Goal: Communication & Community: Answer question/provide support

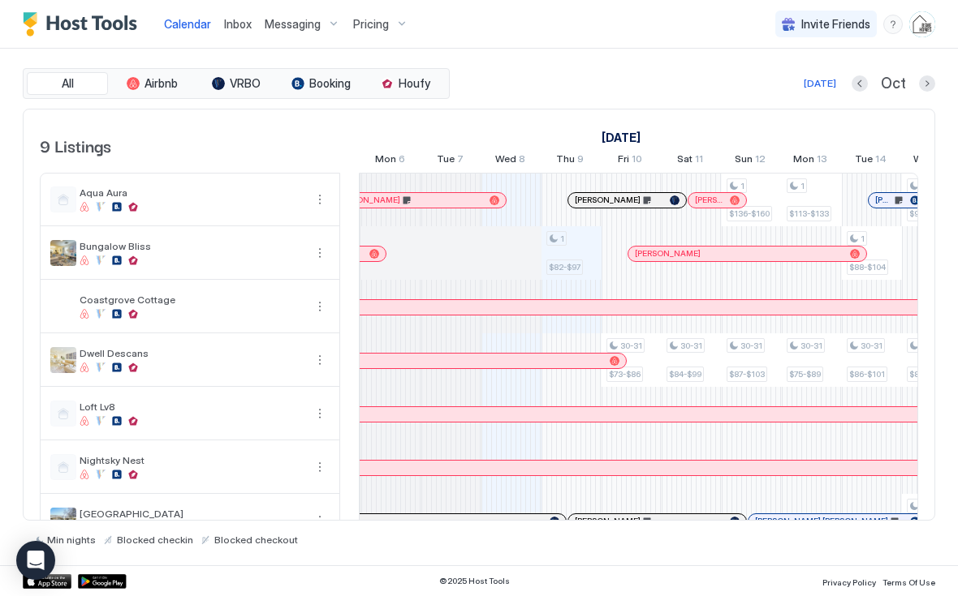
scroll to position [0, 780]
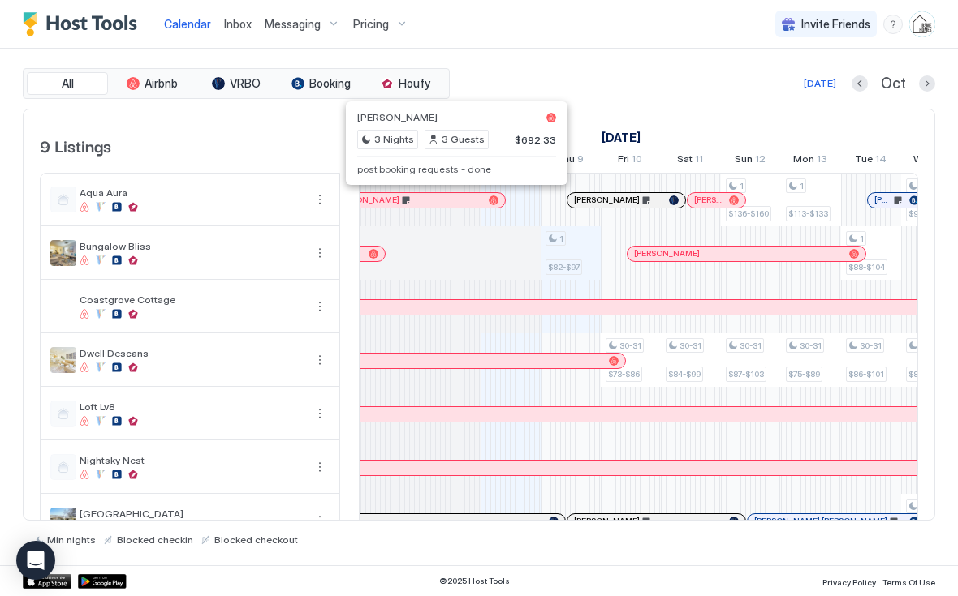
click at [390, 199] on div at bounding box center [390, 200] width 13 height 13
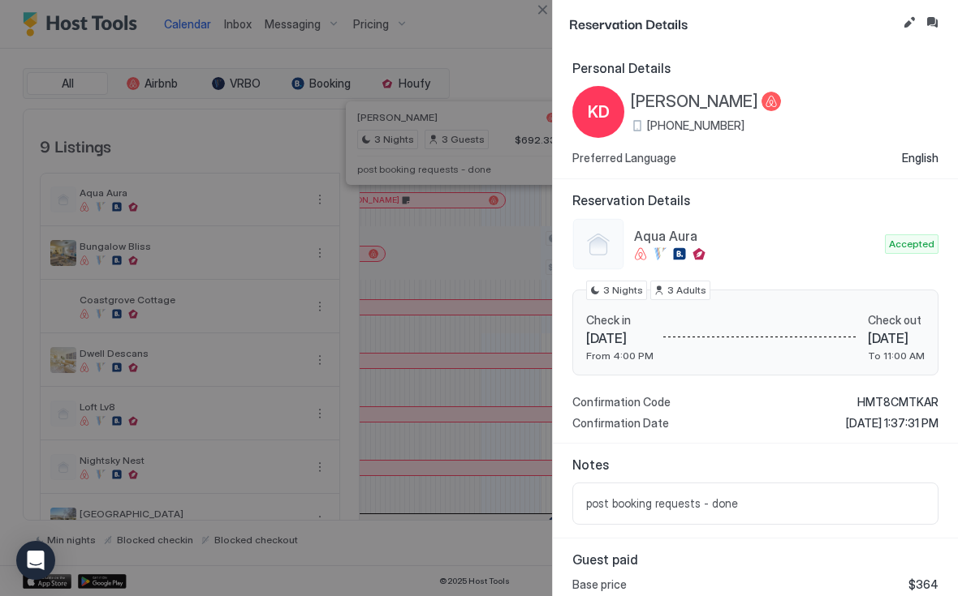
click at [903, 28] on button "Edit reservation" at bounding box center [908, 22] width 19 height 19
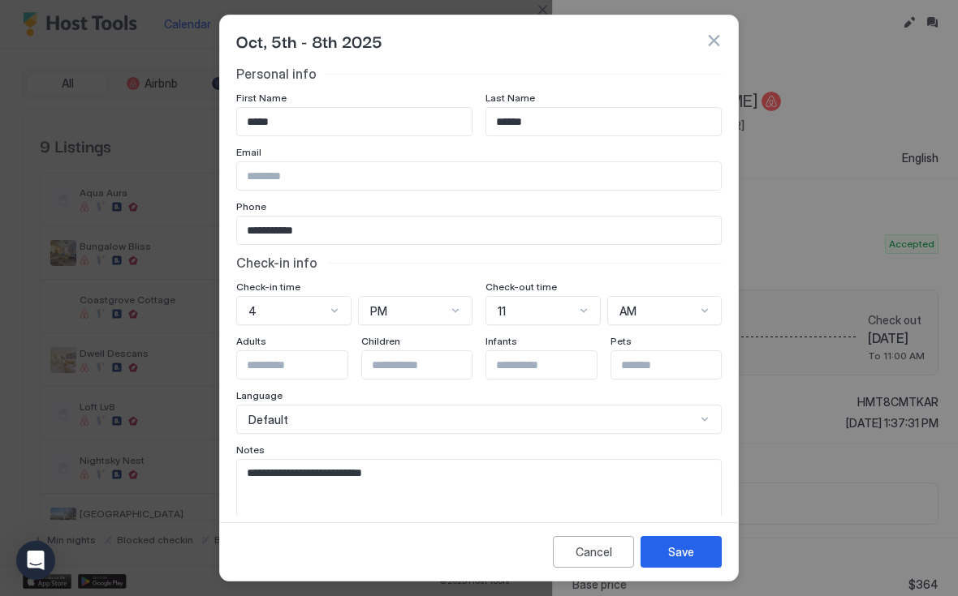
click at [539, 472] on textarea "**********" at bounding box center [479, 500] width 484 height 80
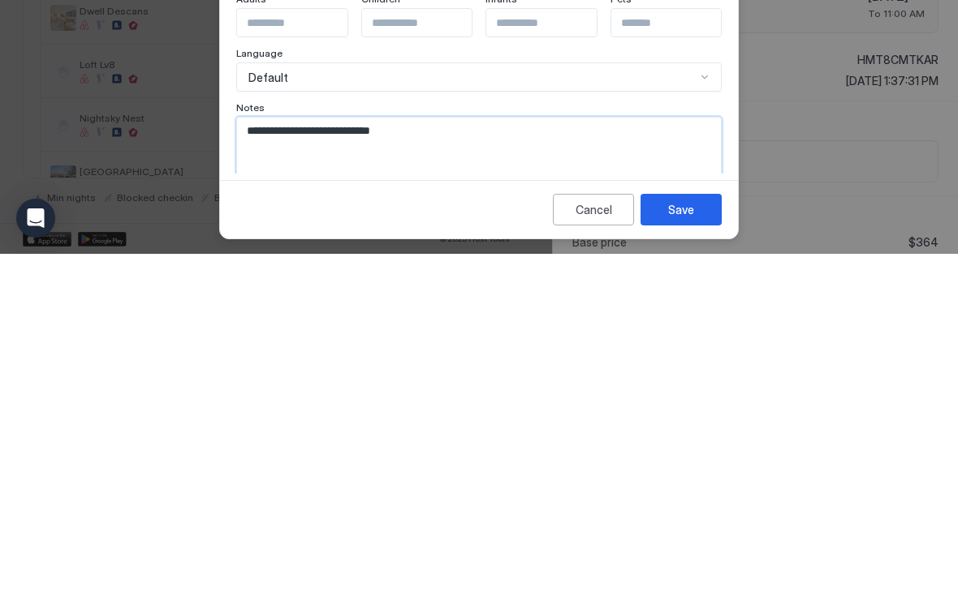
scroll to position [0, 0]
paste textarea "**********"
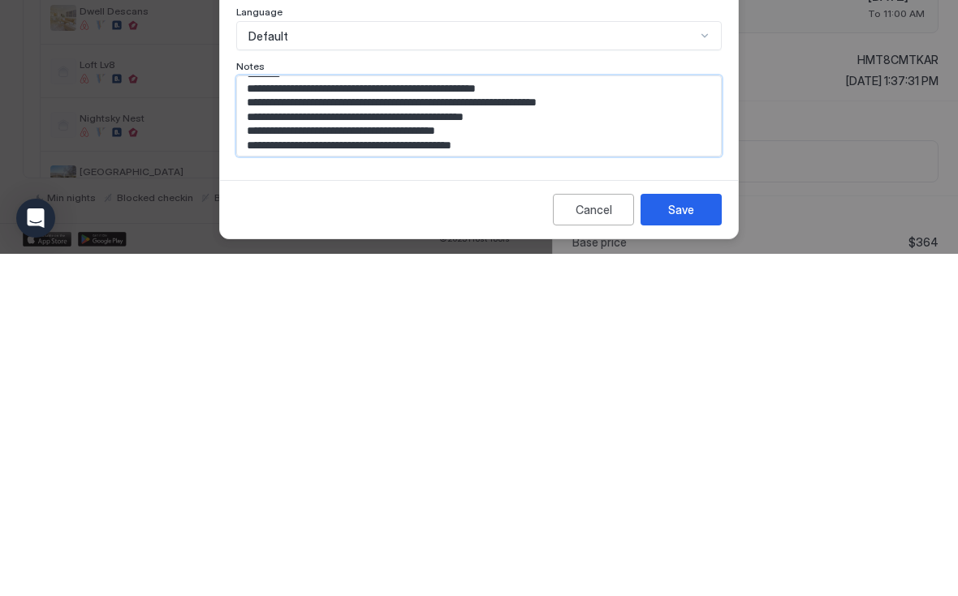
type textarea "**********"
click at [703, 536] on button "Save" at bounding box center [680, 552] width 81 height 32
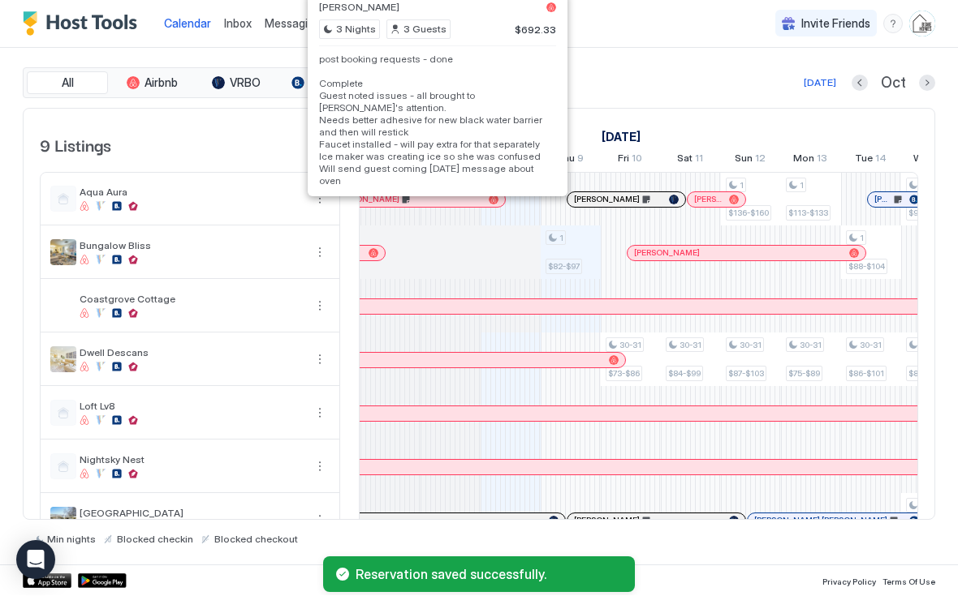
click at [463, 199] on div at bounding box center [462, 200] width 13 height 13
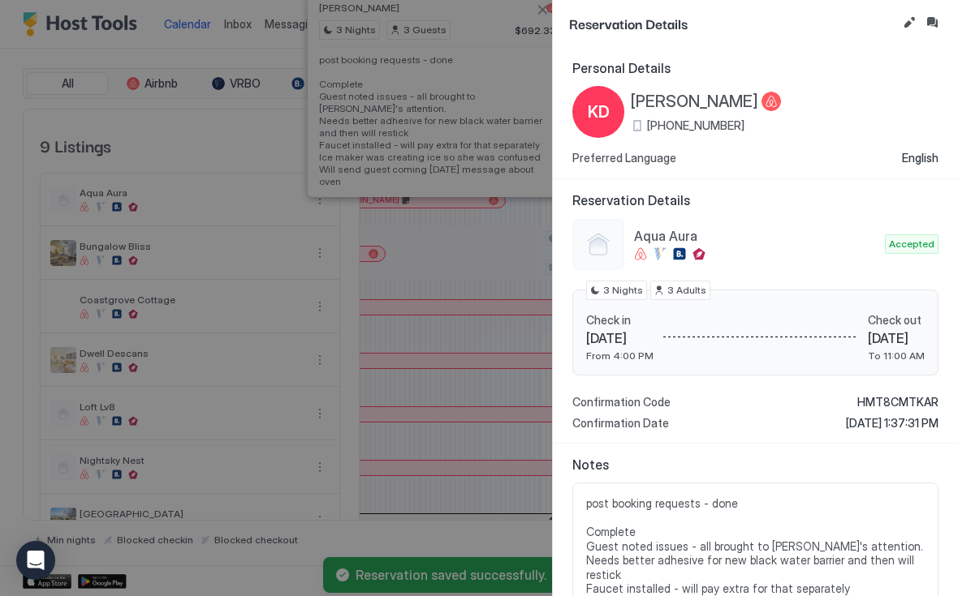
click at [938, 28] on button "Inbox" at bounding box center [931, 22] width 19 height 19
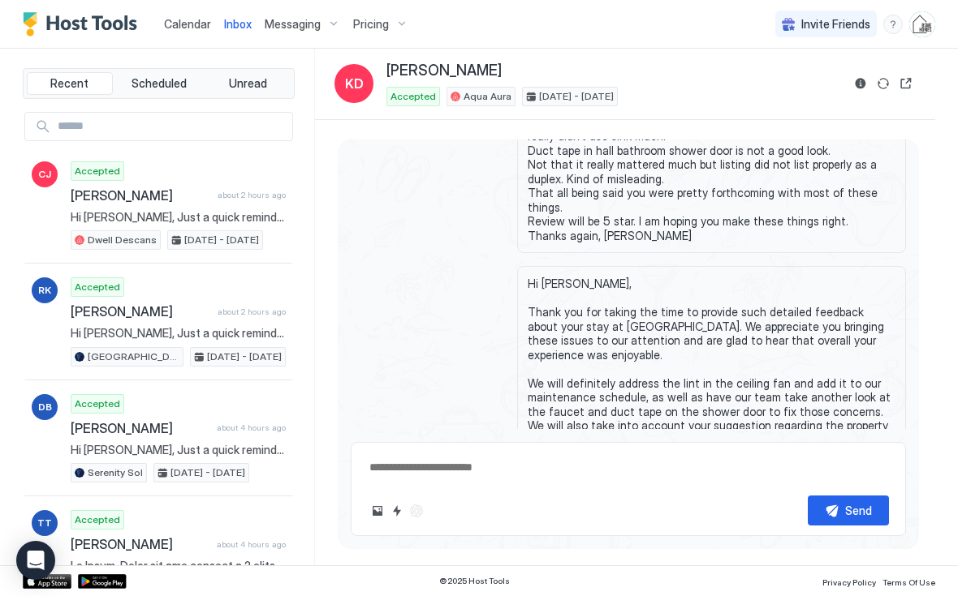
scroll to position [4181, -2]
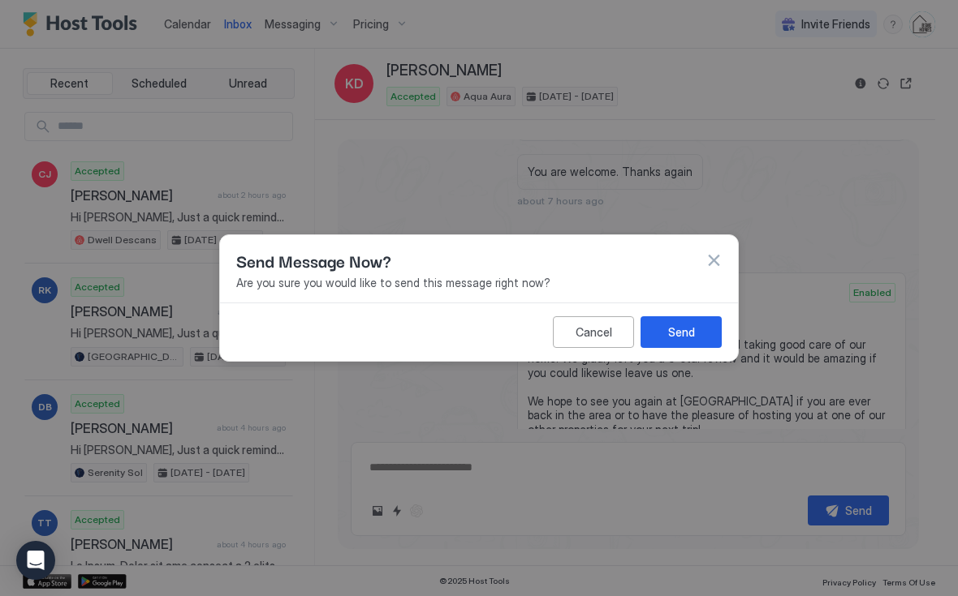
click at [699, 338] on button "Send" at bounding box center [680, 332] width 81 height 32
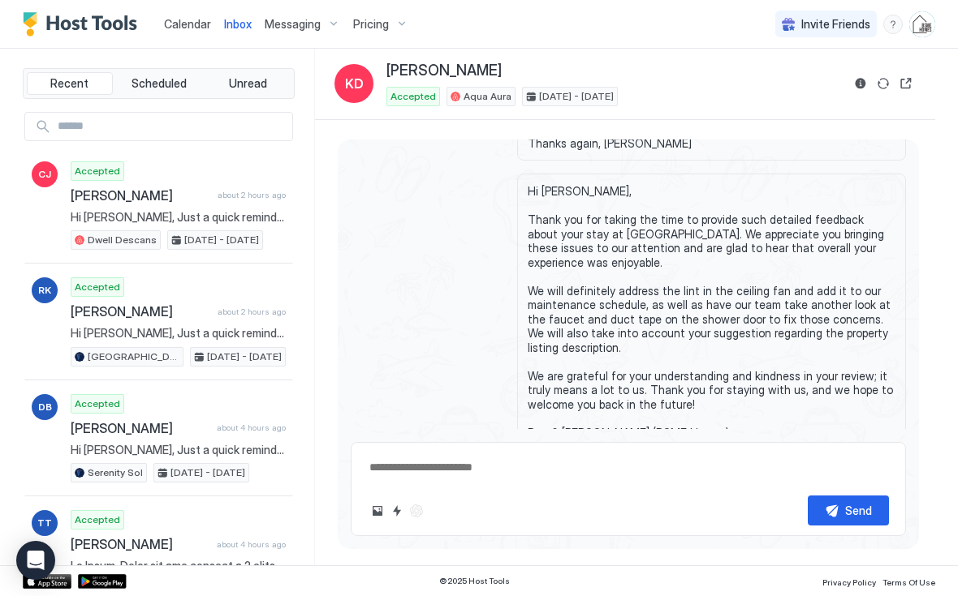
scroll to position [4388, 0]
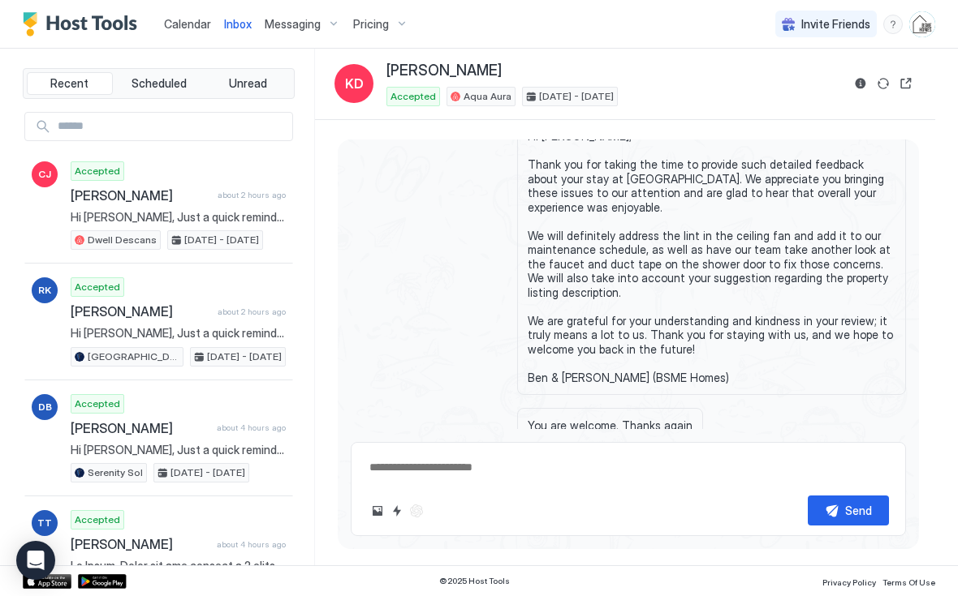
type textarea "*"
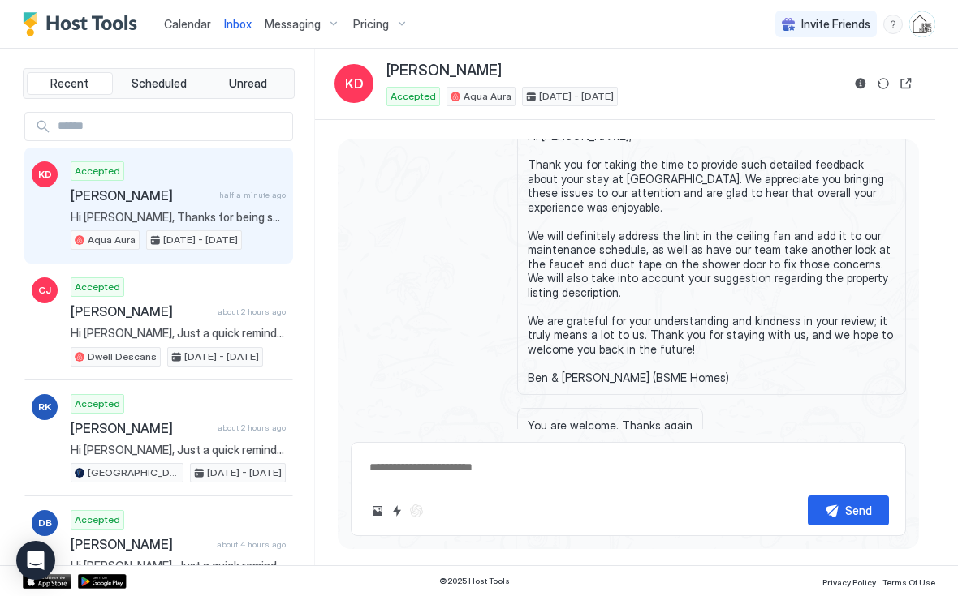
click at [181, 28] on span "Calendar" at bounding box center [187, 24] width 47 height 14
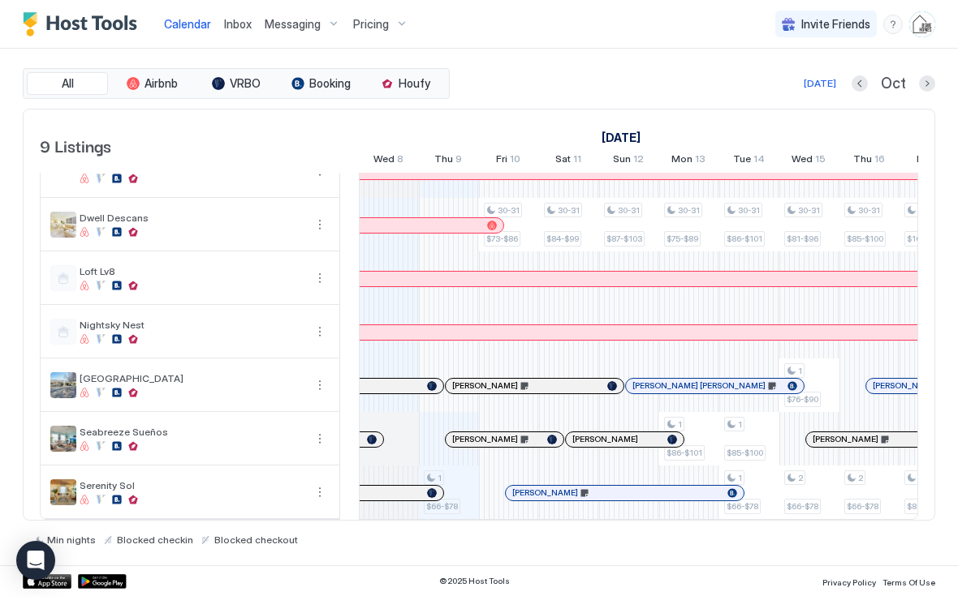
scroll to position [136, 0]
